Goal: Transaction & Acquisition: Purchase product/service

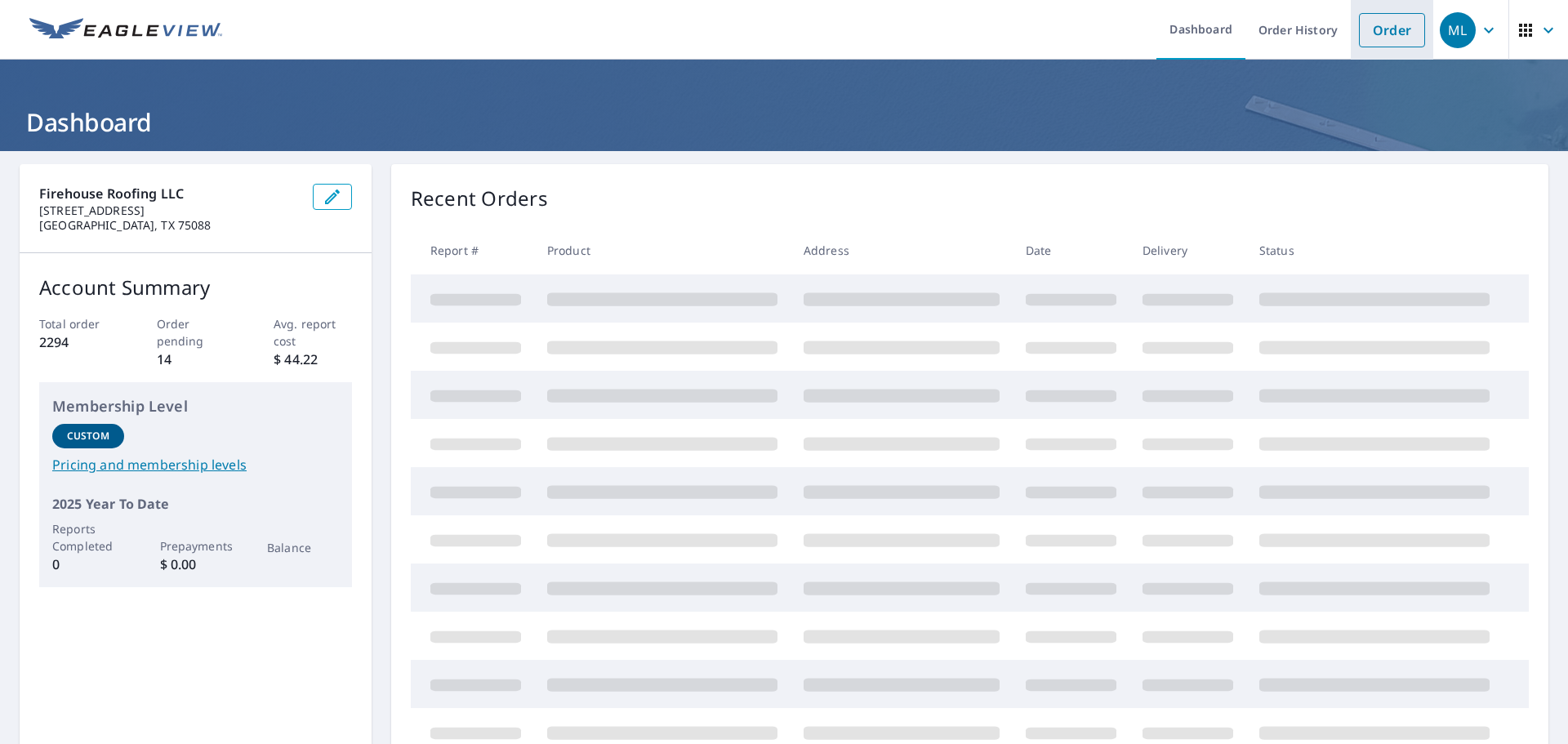
click at [1372, 29] on link "Order" at bounding box center [1392, 30] width 66 height 34
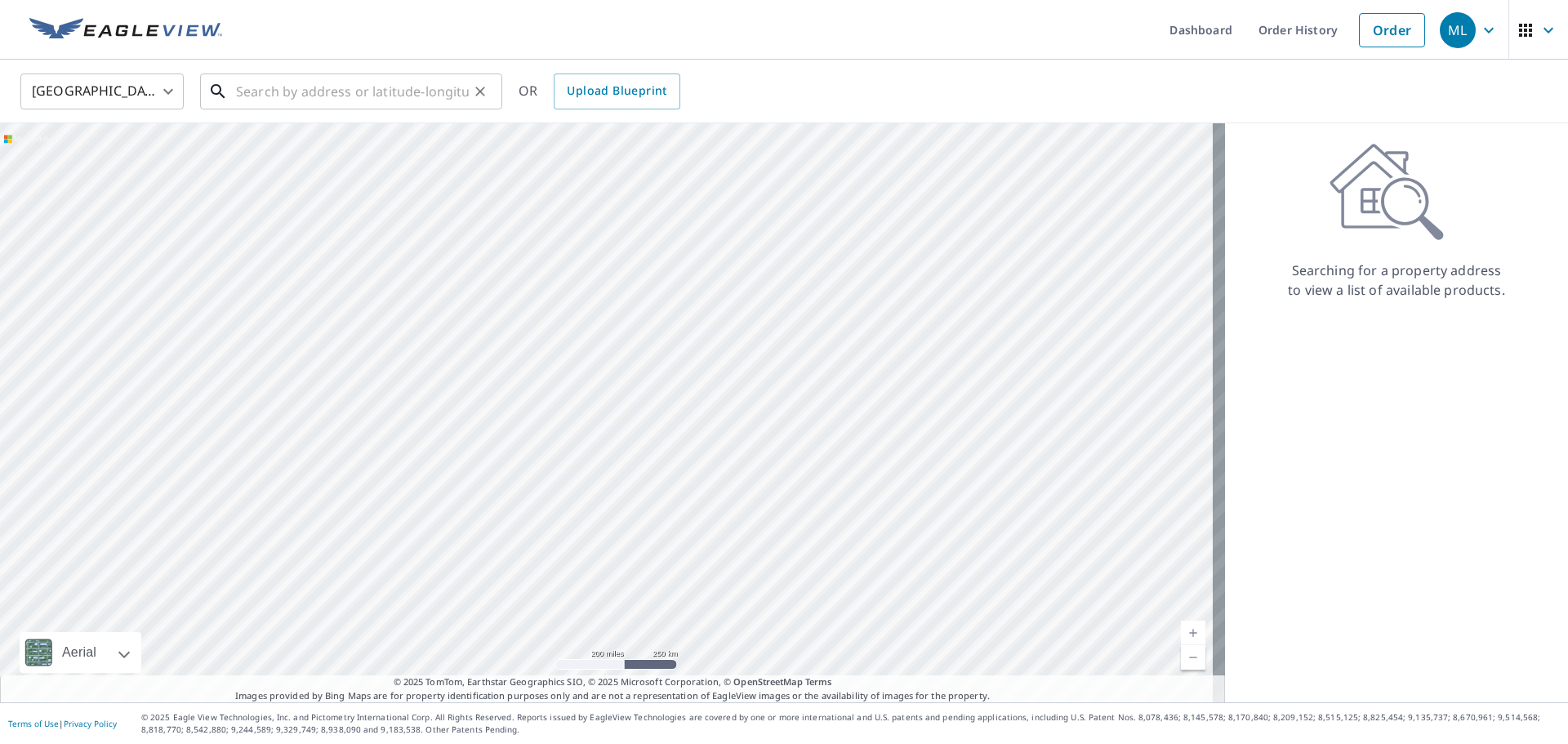
click at [286, 88] on input "text" at bounding box center [353, 91] width 233 height 46
paste input "[STREET_ADDRESS]"
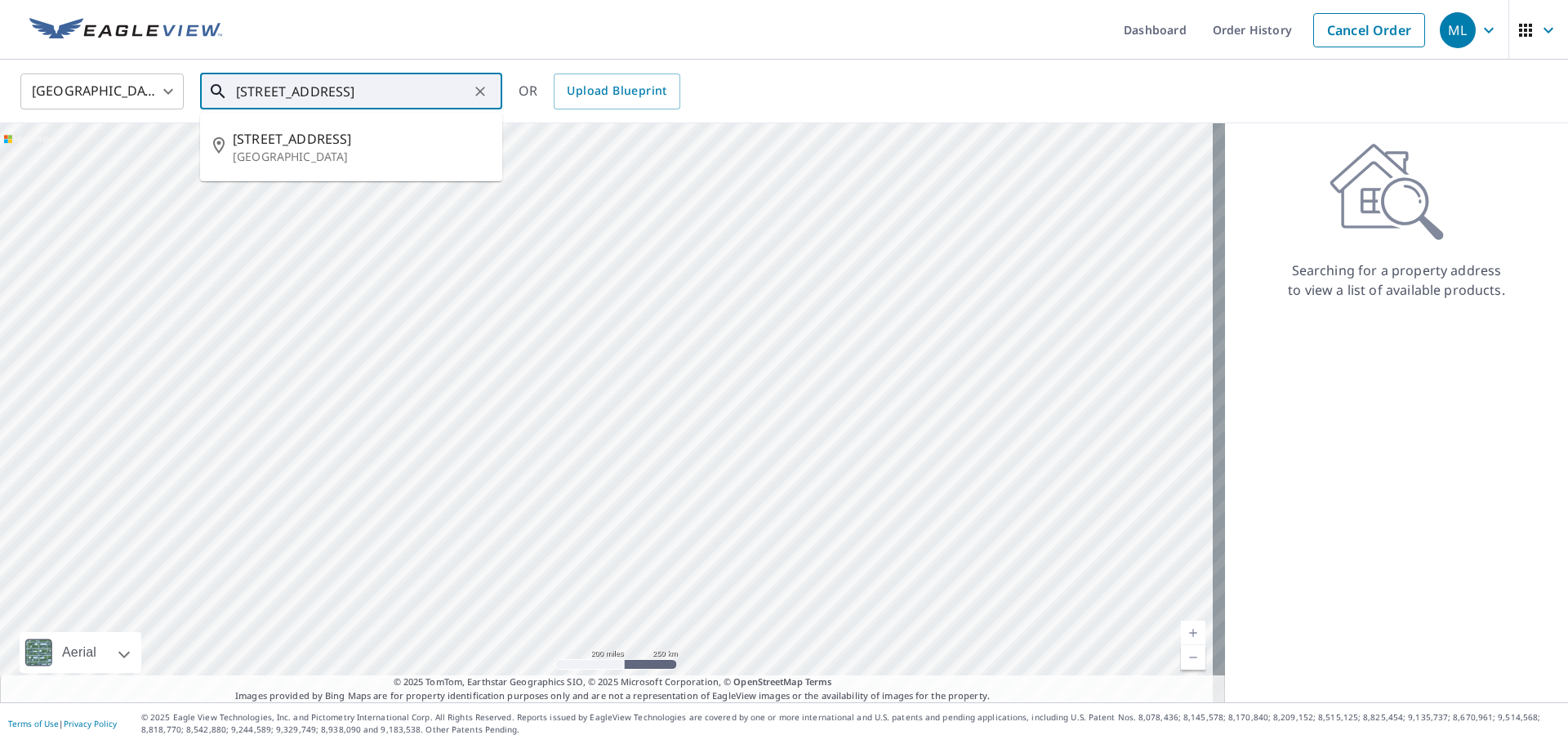
type input "[STREET_ADDRESS]"
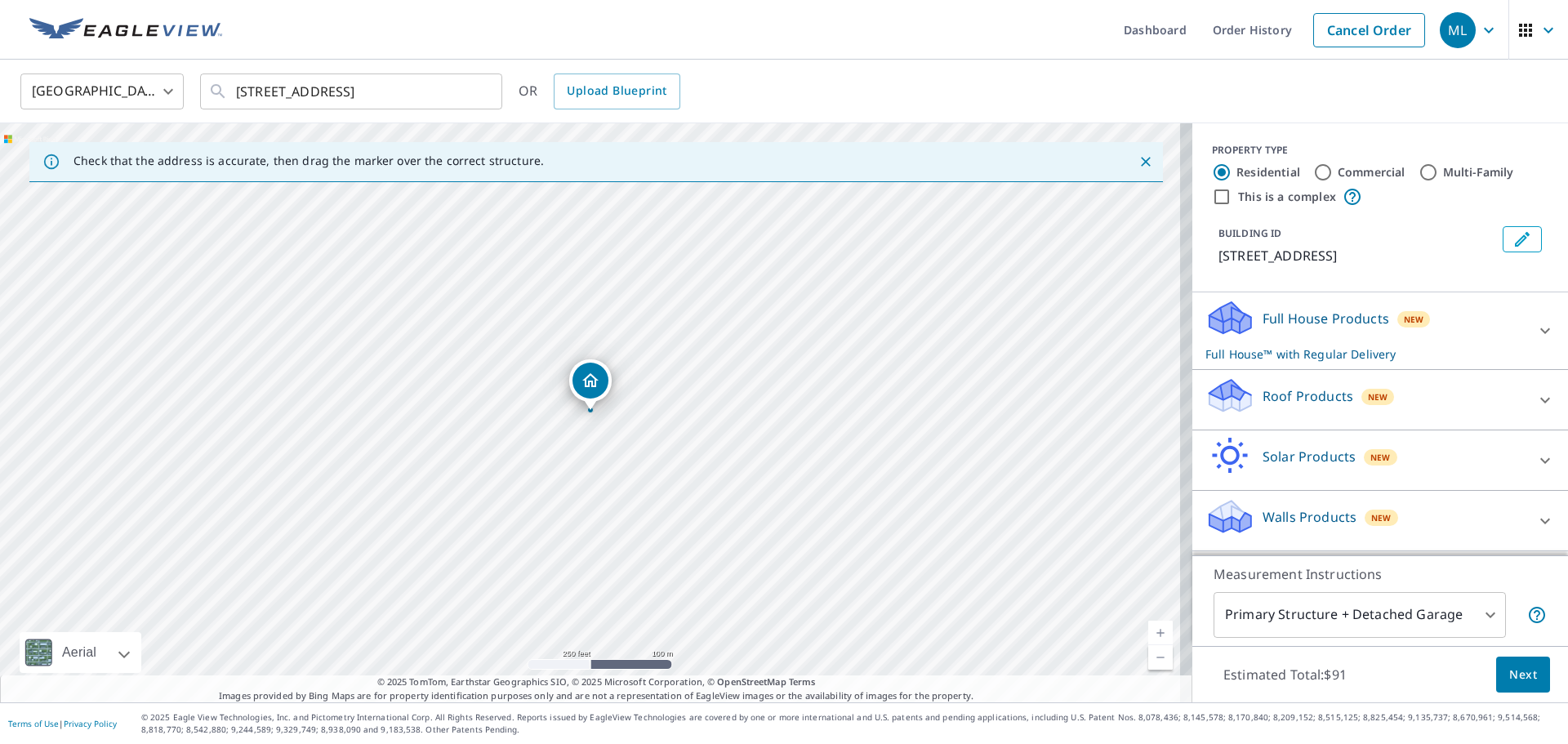
click at [1300, 392] on p "Roof Products" at bounding box center [1308, 395] width 90 height 19
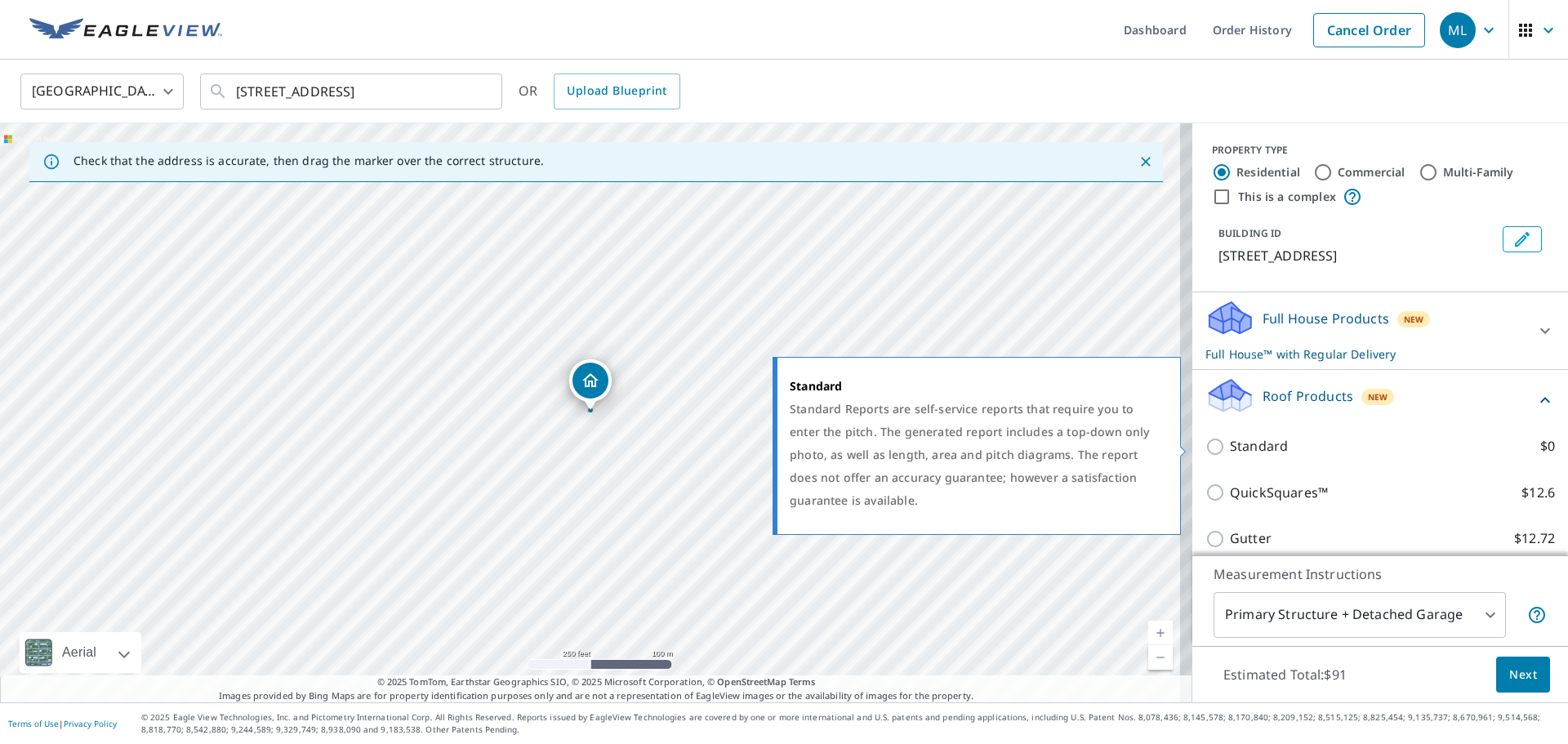
click at [1206, 447] on input "Standard $0" at bounding box center [1217, 447] width 24 height 19
checkbox input "true"
checkbox input "false"
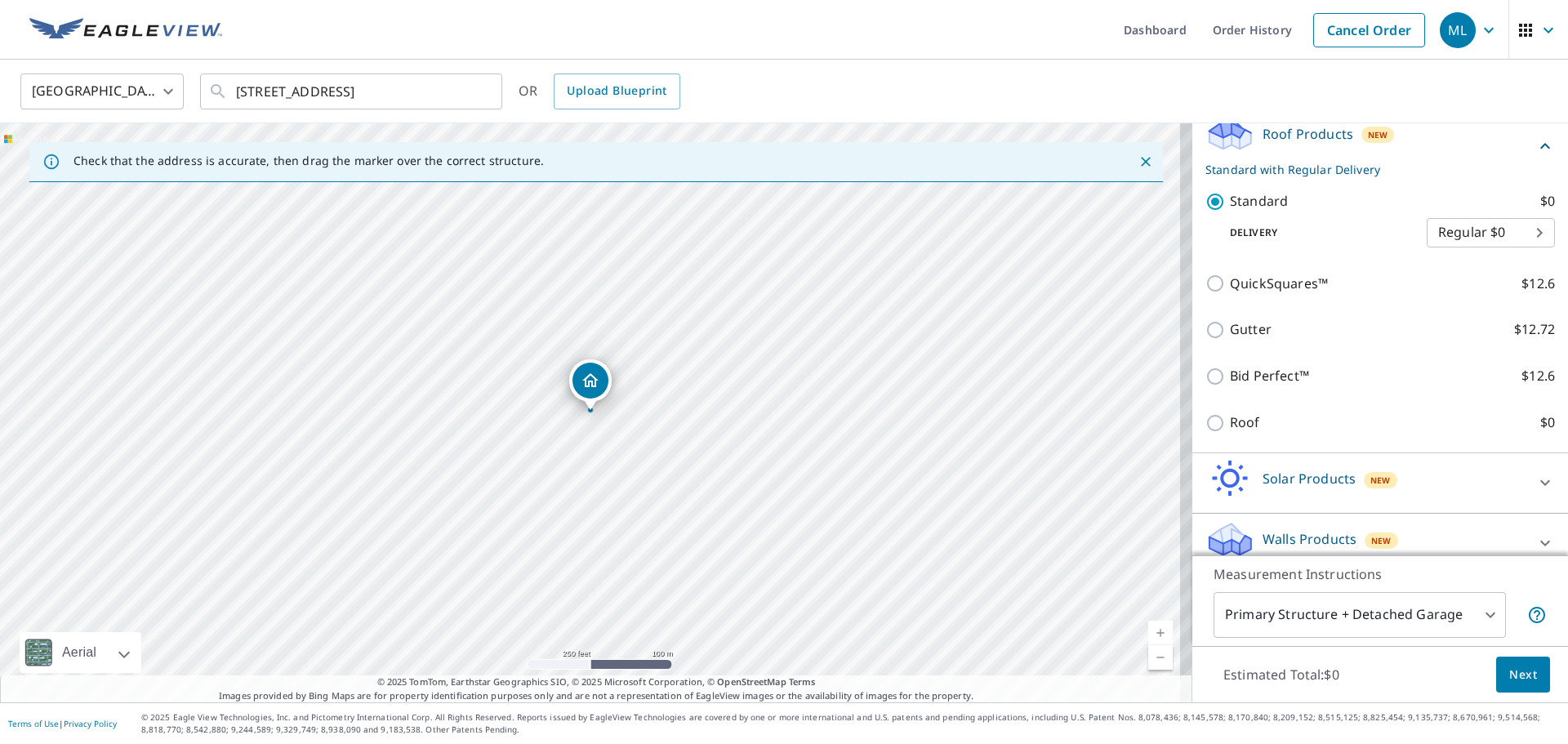
scroll to position [264, 0]
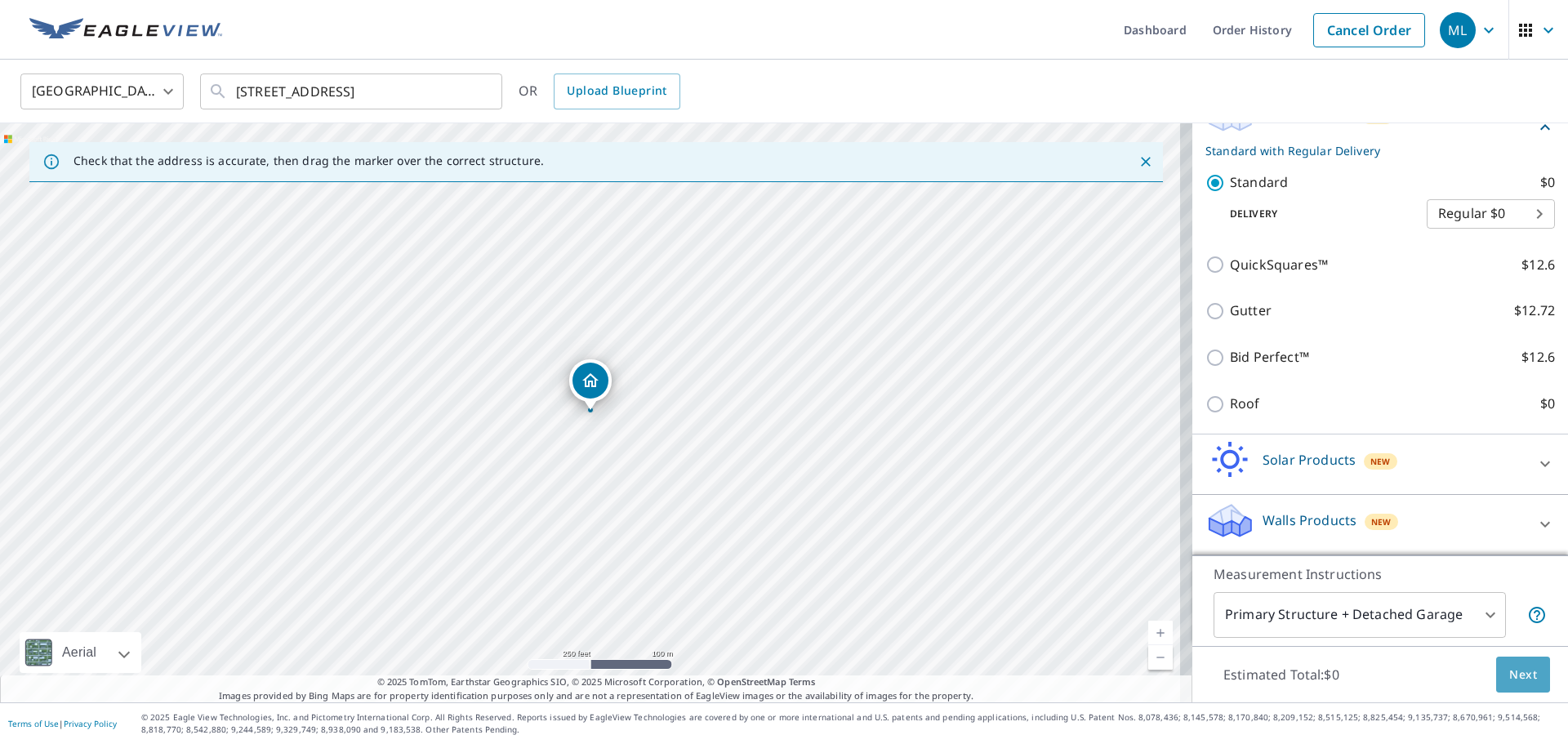
click at [1525, 672] on button "Next" at bounding box center [1523, 675] width 54 height 37
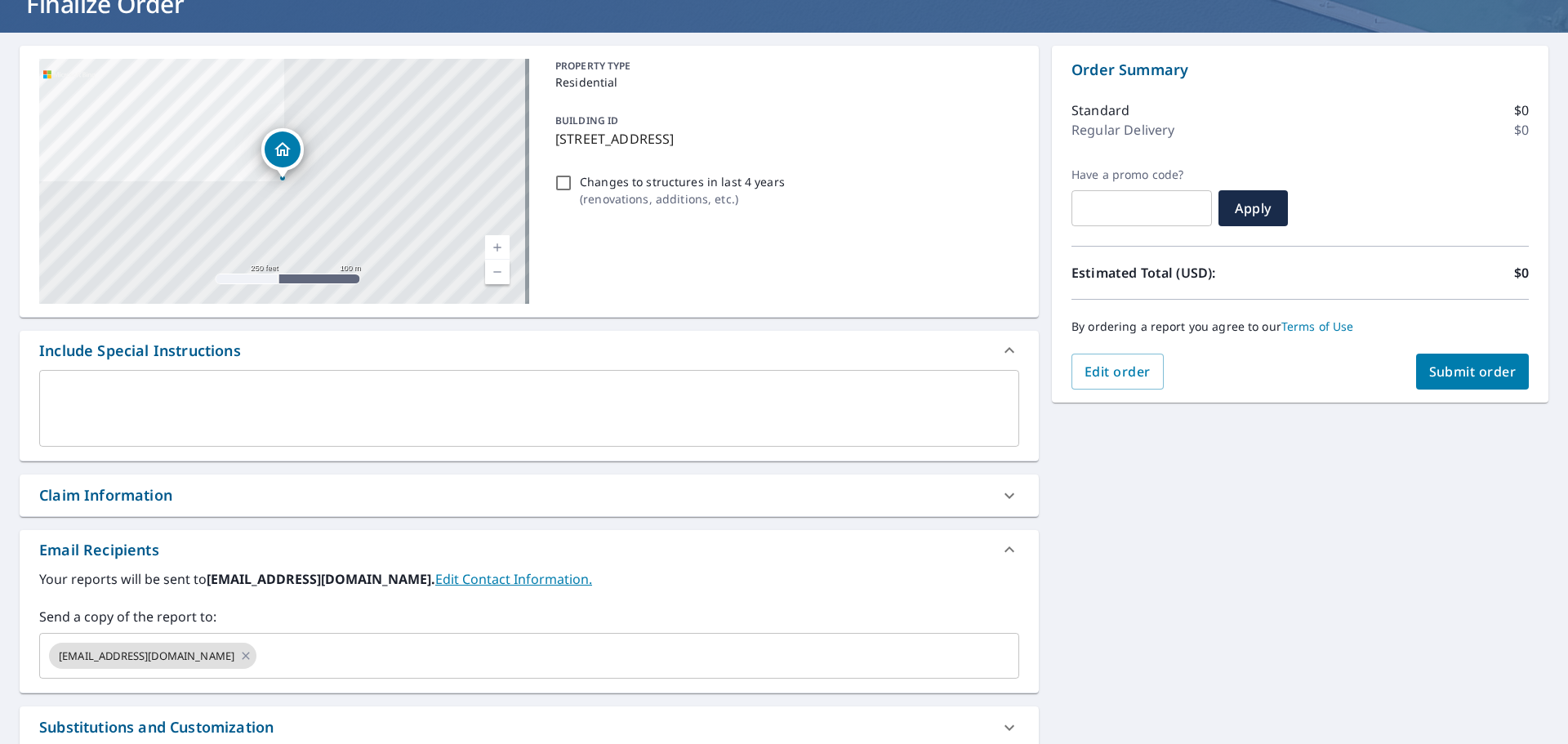
scroll to position [163, 0]
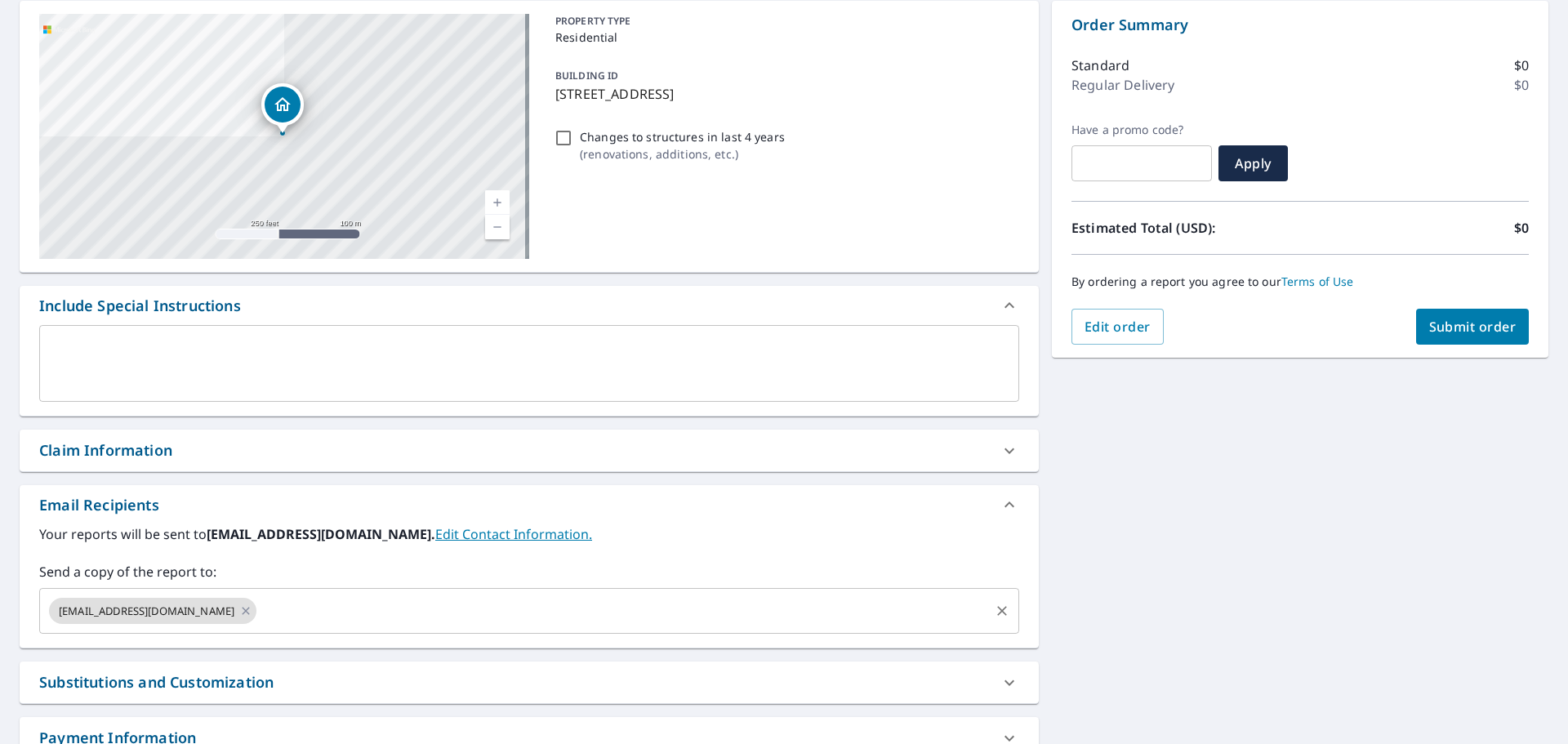
click at [259, 608] on input "text" at bounding box center [623, 611] width 729 height 31
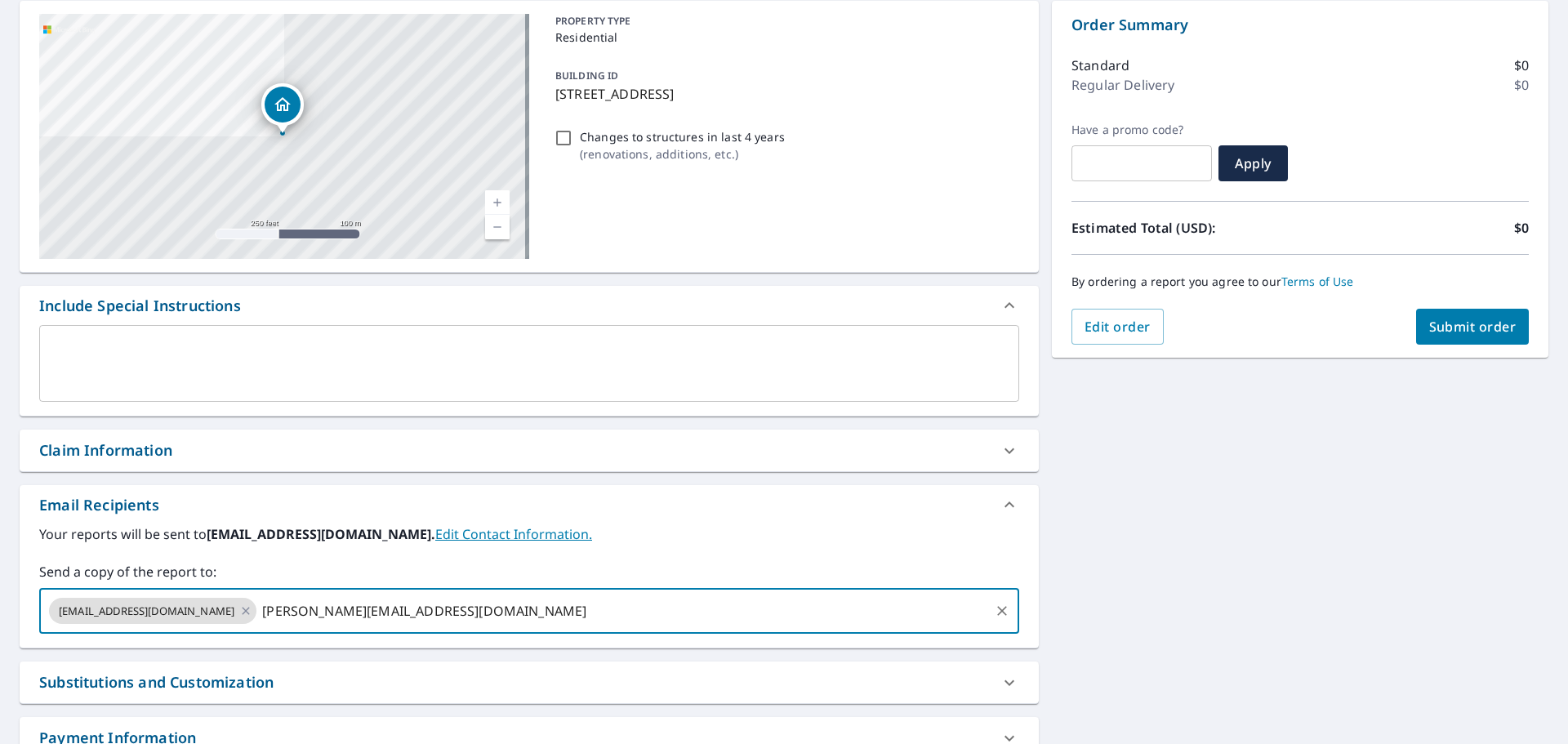
type input "[PERSON_NAME][EMAIL_ADDRESS][DOMAIN_NAME]"
checkbox input "true"
type input "[EMAIL_ADDRESS][DOMAIN_NAME]"
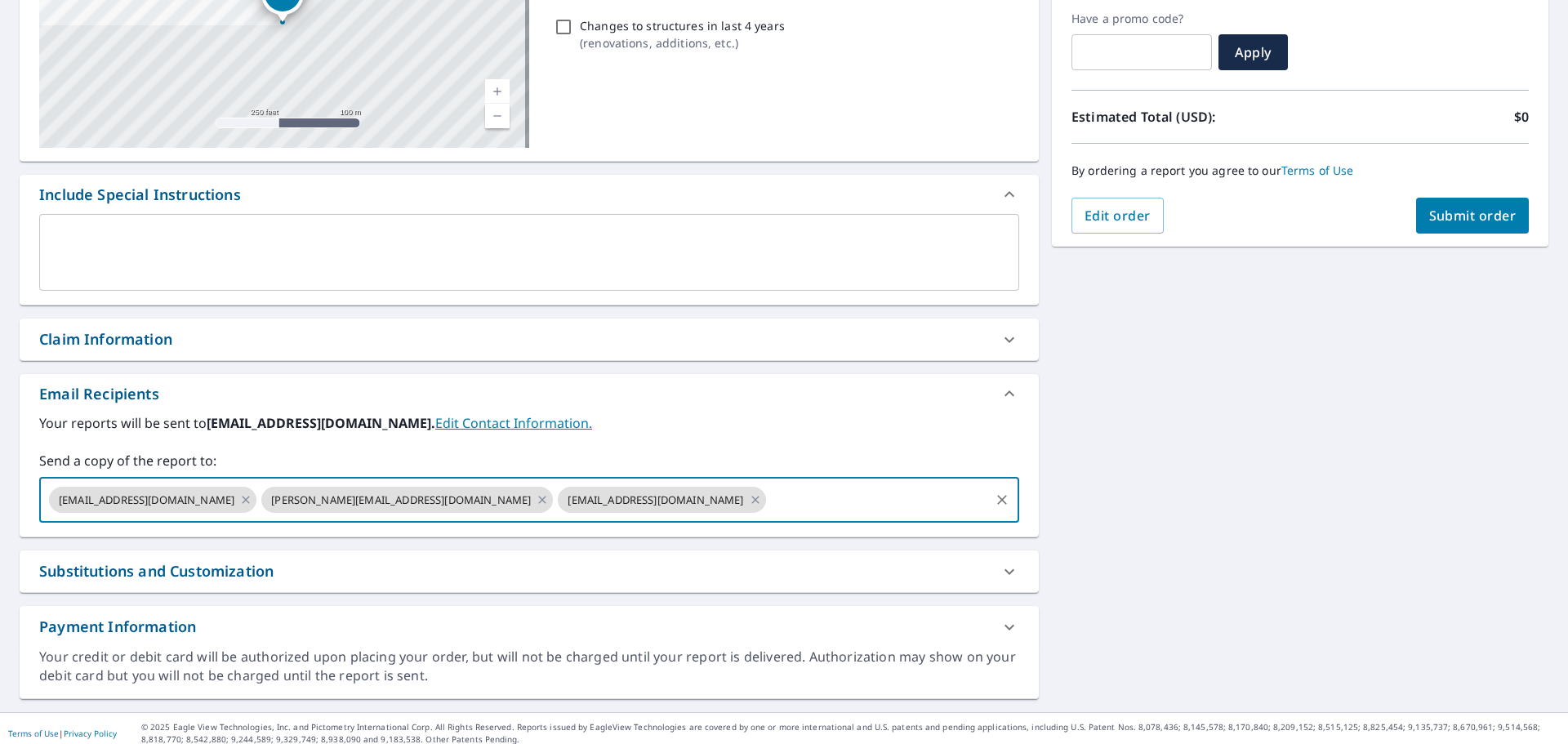
scroll to position [284, 0]
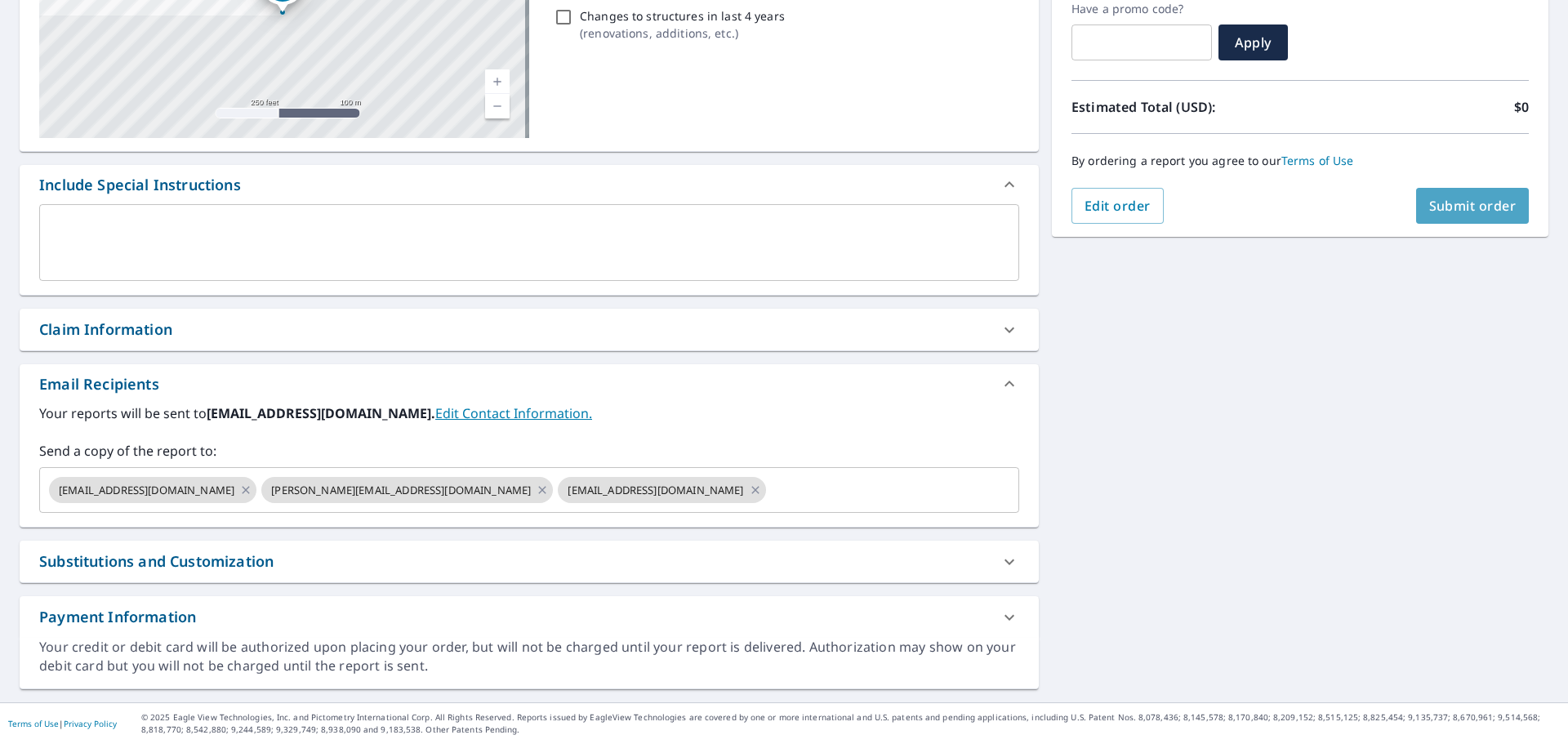
click at [1463, 207] on span "Submit order" at bounding box center [1473, 205] width 87 height 18
checkbox input "true"
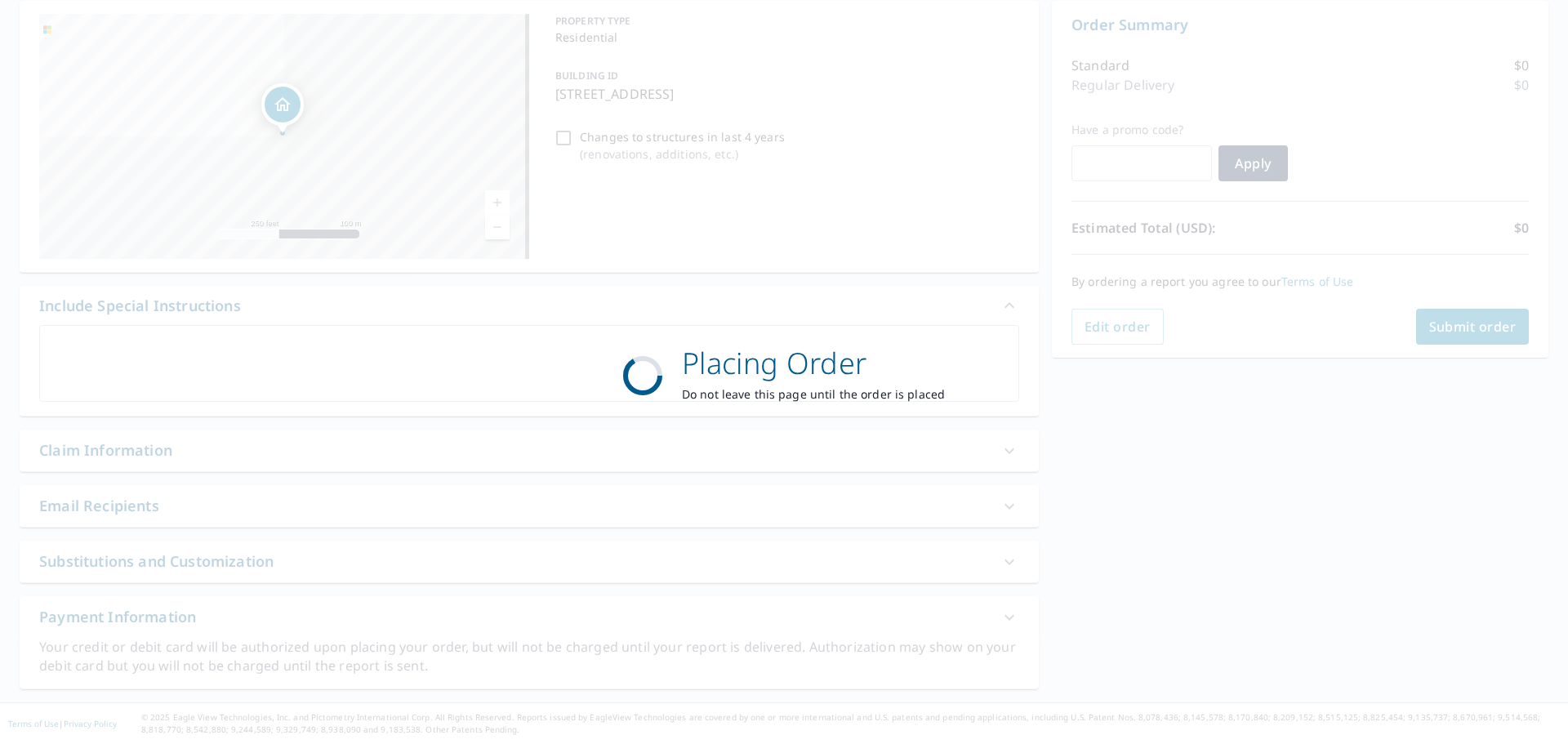
scroll to position [163, 0]
